Goal: Task Accomplishment & Management: Manage account settings

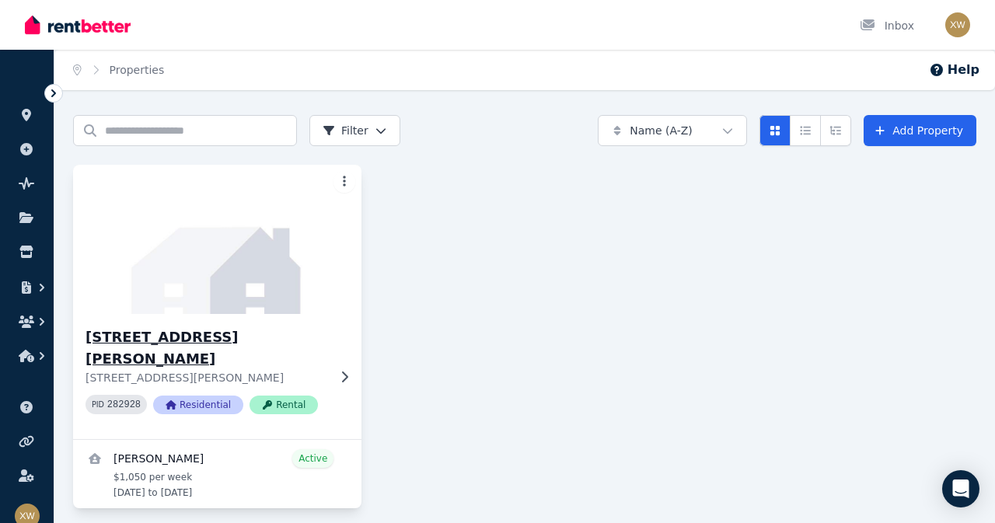
scroll to position [29, 0]
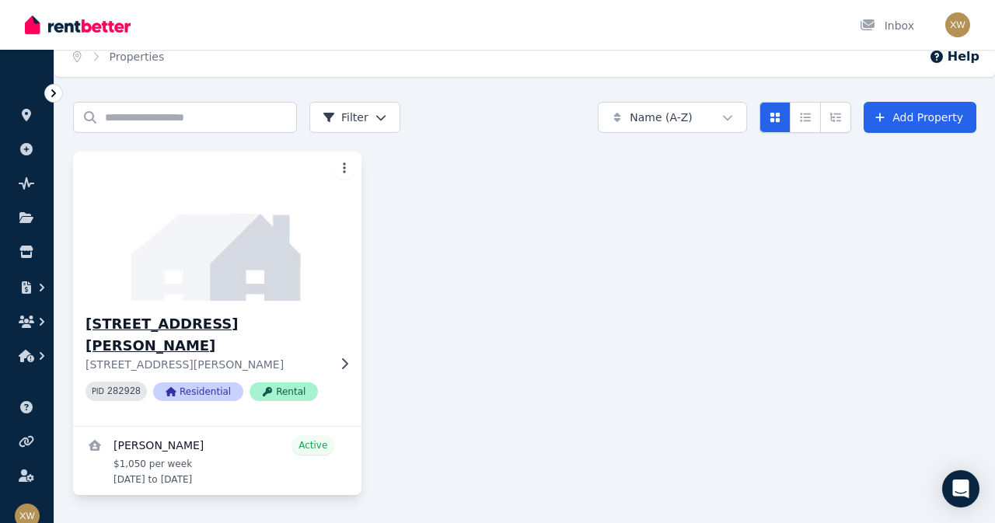
click at [178, 313] on h3 "[STREET_ADDRESS][PERSON_NAME]" at bounding box center [207, 335] width 242 height 44
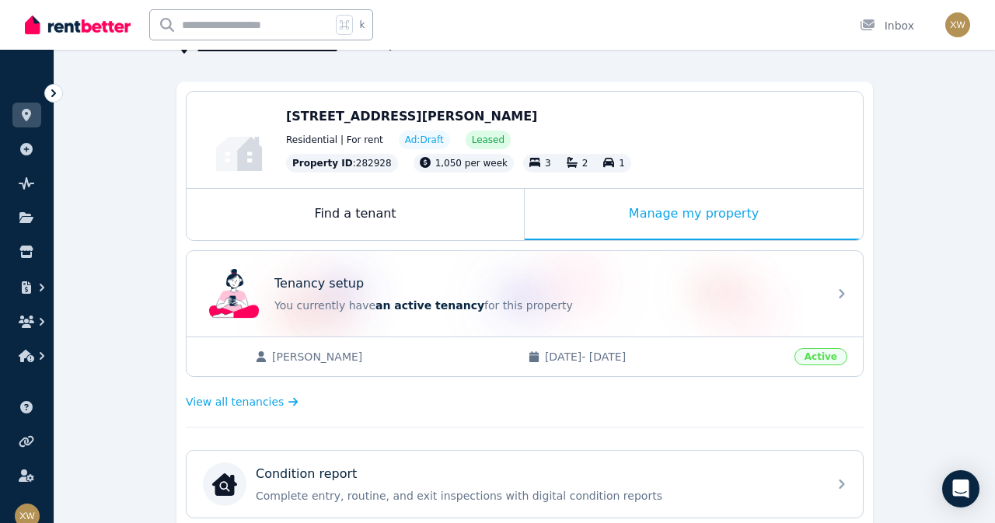
scroll to position [131, 0]
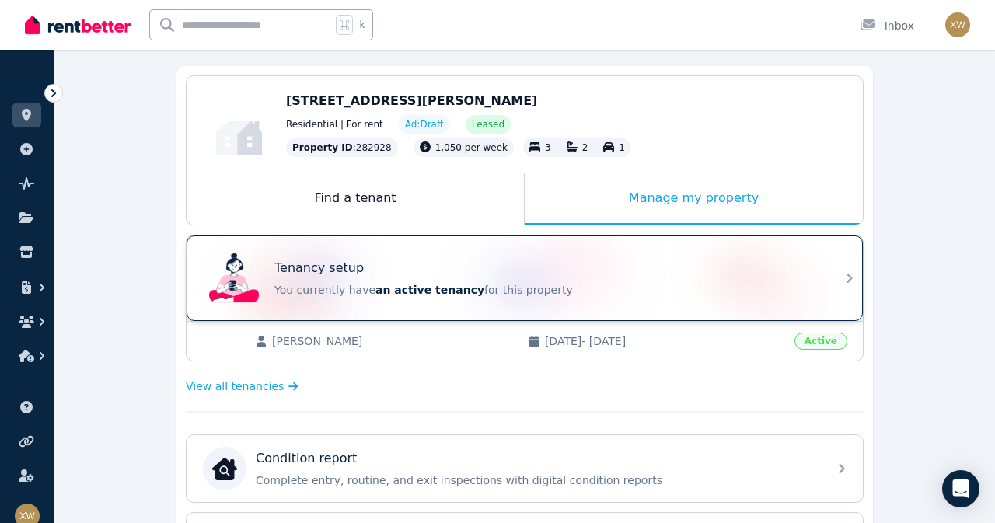
click at [403, 303] on div "Tenancy setup You currently have an active tenancy for this property" at bounding box center [511, 278] width 616 height 62
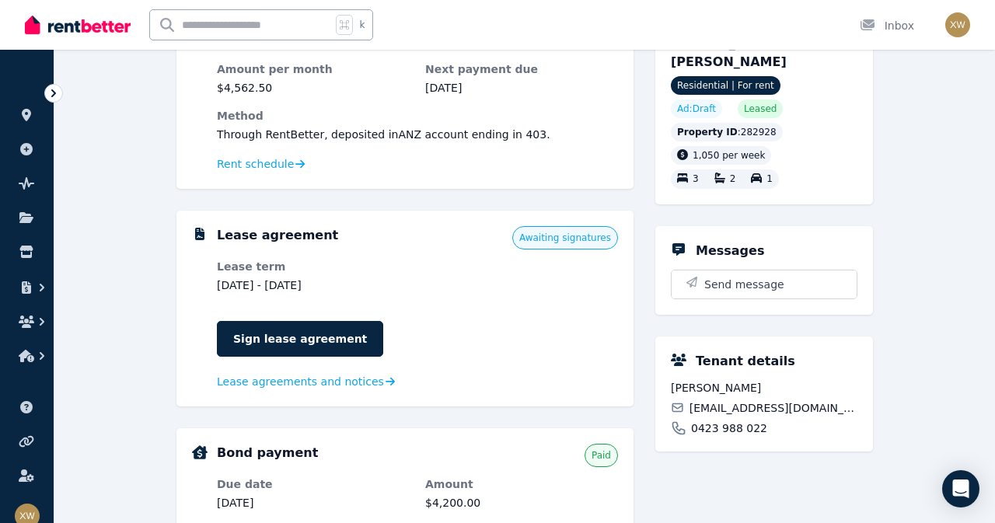
scroll to position [345, 0]
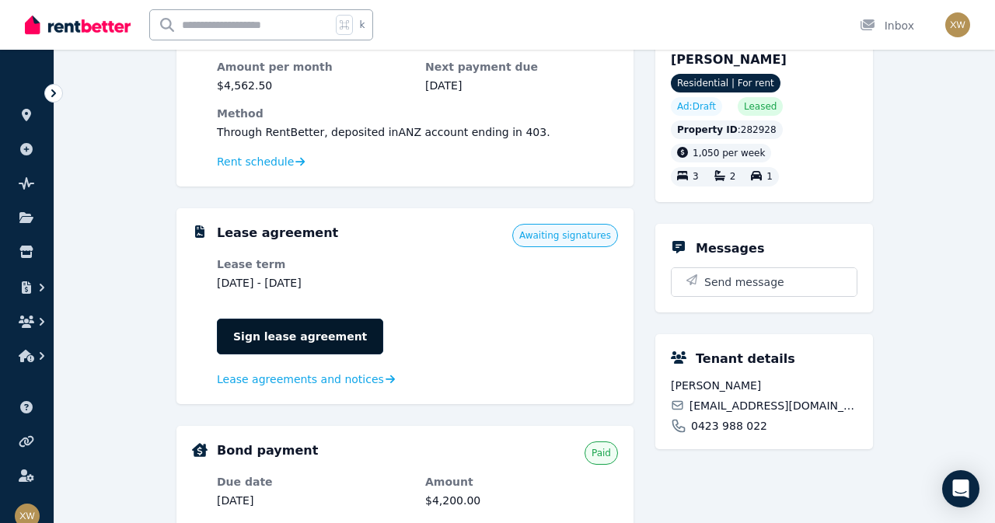
click at [313, 337] on link "Sign lease agreement" at bounding box center [300, 337] width 166 height 36
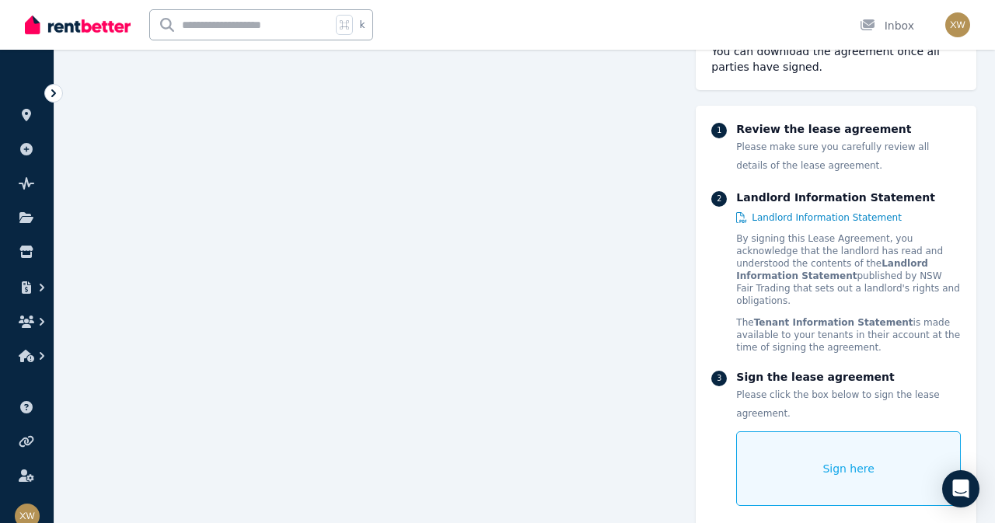
scroll to position [509, 0]
click at [789, 461] on div "Sign here" at bounding box center [848, 469] width 225 height 75
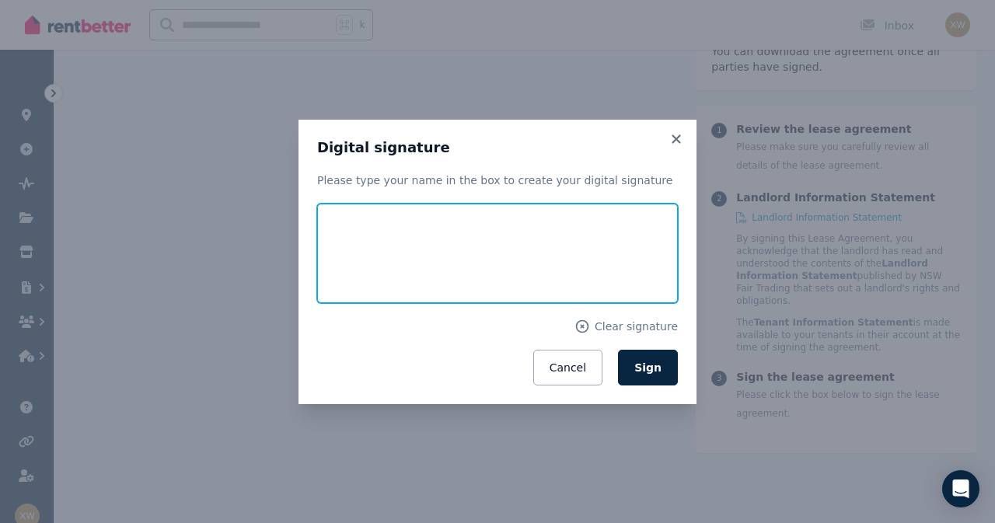
click at [563, 255] on input "text" at bounding box center [497, 254] width 361 height 100
type input "**********"
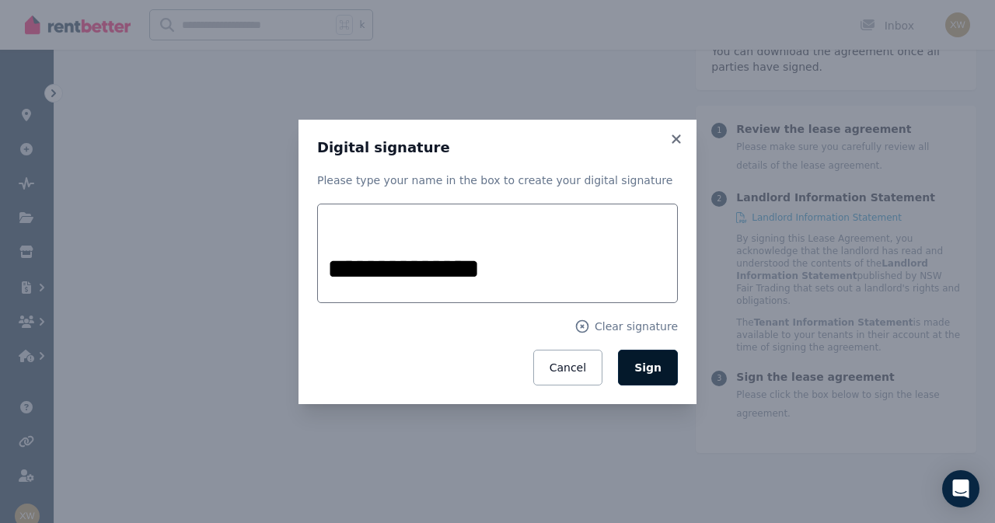
click at [653, 365] on span "Sign" at bounding box center [648, 368] width 27 height 12
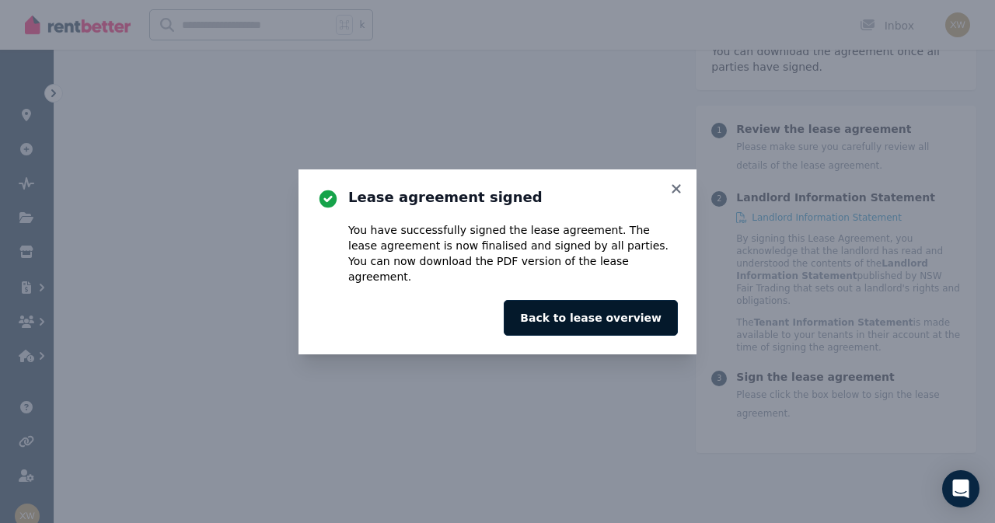
click at [641, 315] on button "Back to lease overview" at bounding box center [591, 318] width 174 height 36
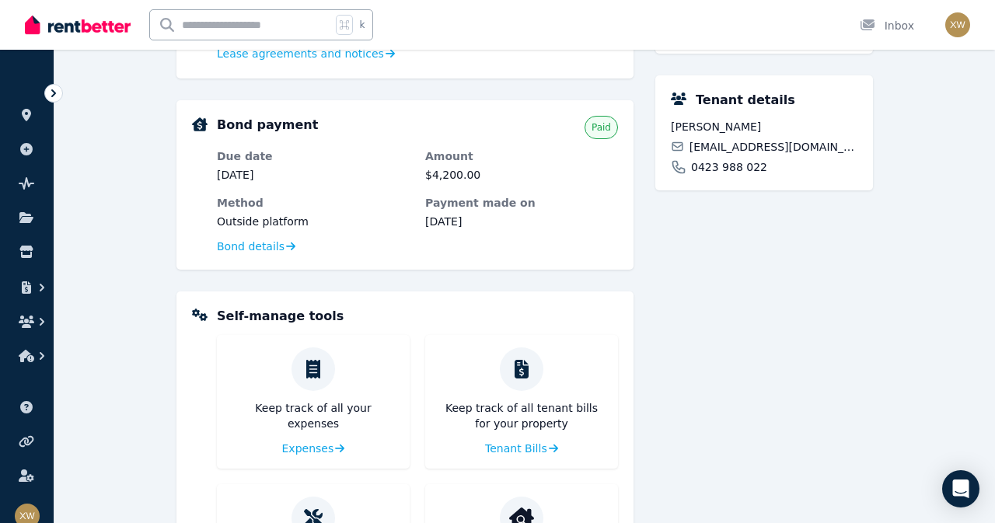
scroll to position [191, 0]
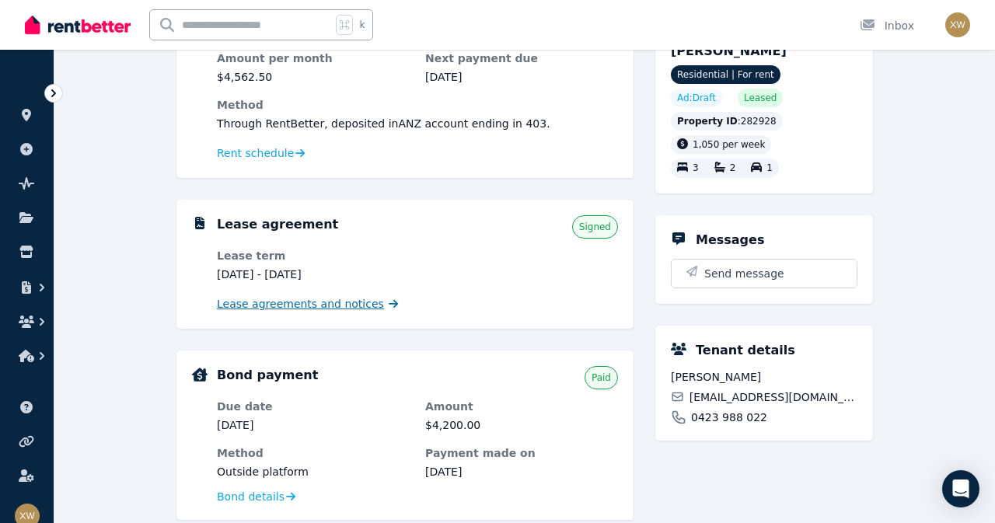
click at [330, 307] on span "Lease agreements and notices" at bounding box center [300, 304] width 167 height 16
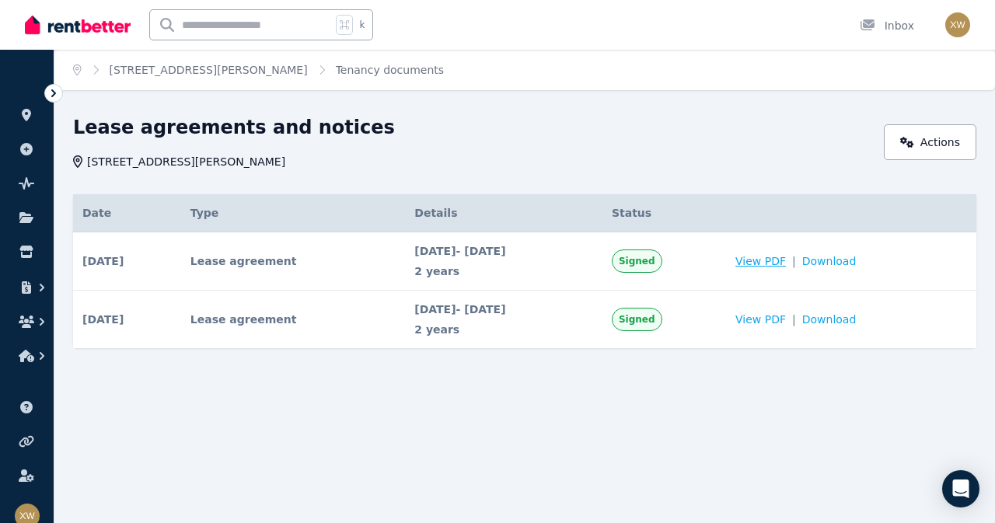
click at [782, 258] on span "View PDF" at bounding box center [761, 262] width 51 height 16
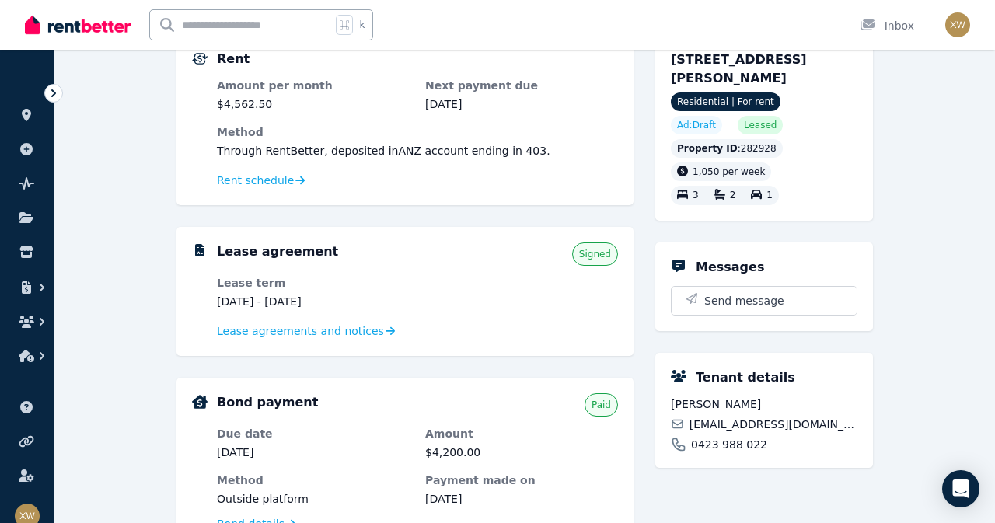
scroll to position [170, 0]
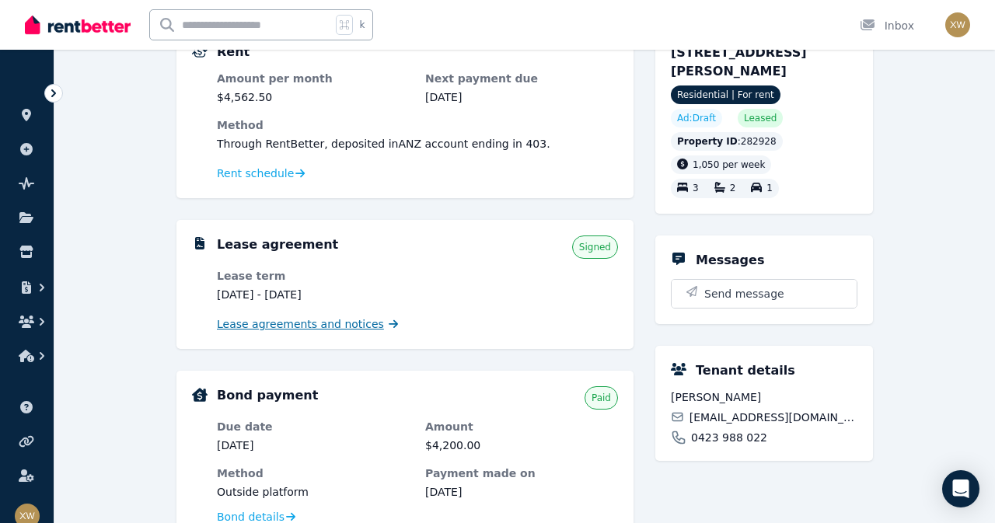
click at [293, 325] on span "Lease agreements and notices" at bounding box center [300, 325] width 167 height 16
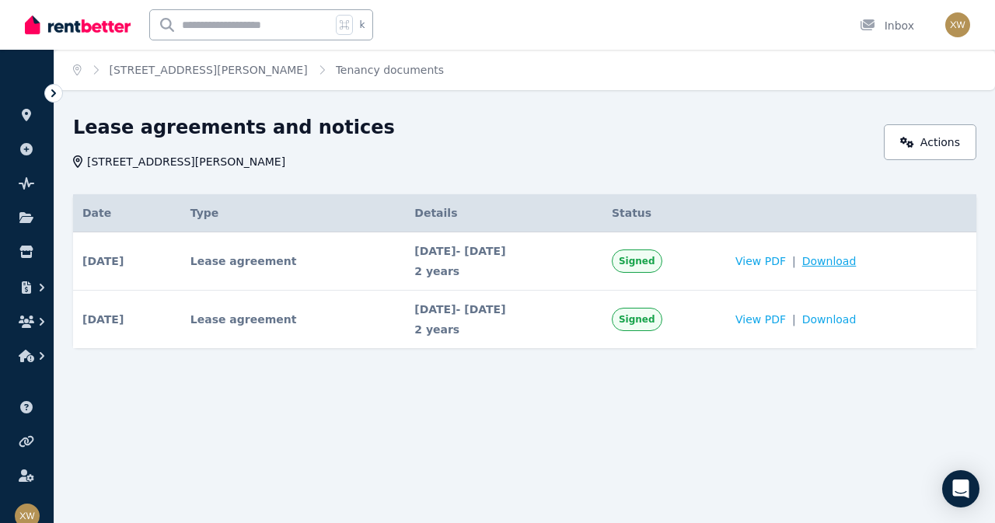
click at [854, 260] on span "Download" at bounding box center [830, 262] width 54 height 16
